Goal: Task Accomplishment & Management: Manage account settings

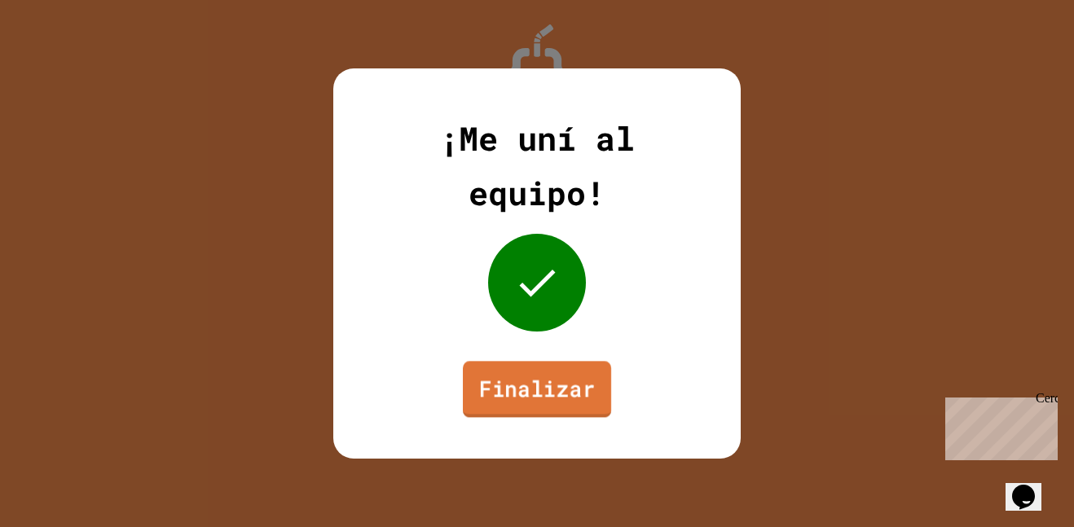
click at [525, 399] on font "Finalizar" at bounding box center [537, 388] width 116 height 29
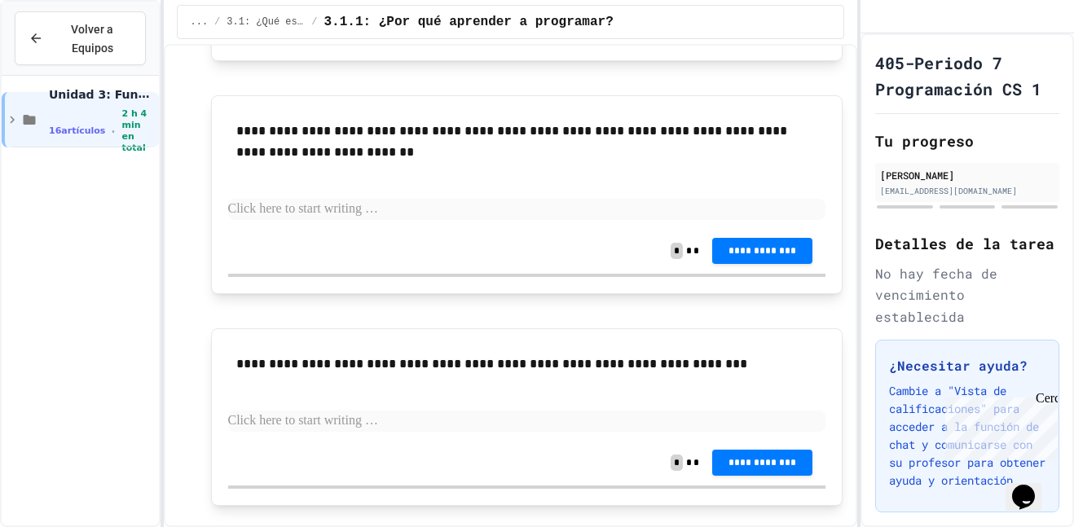
scroll to position [1040, 0]
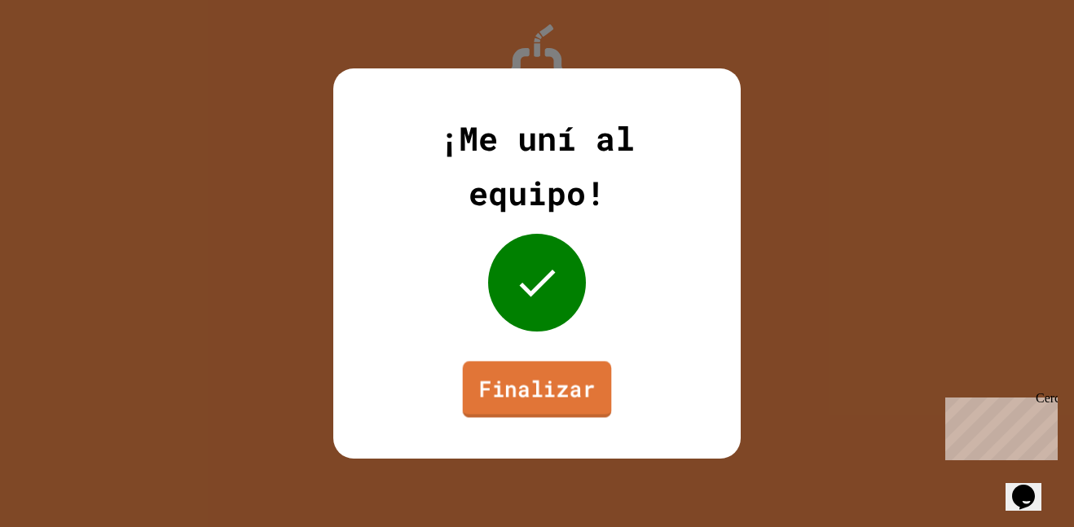
click at [556, 380] on font "Finalizar" at bounding box center [537, 388] width 117 height 29
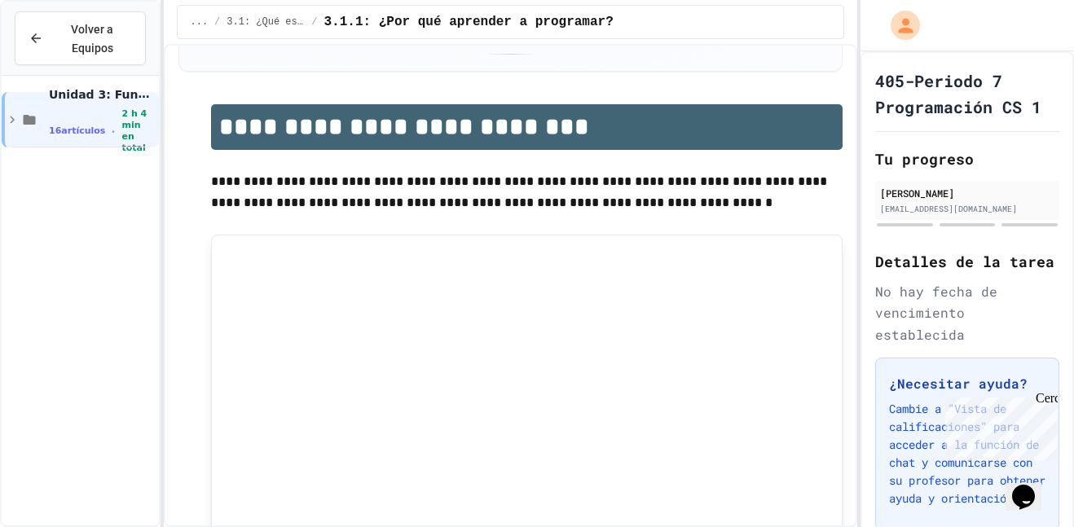
scroll to position [148, 0]
